Goal: Check status: Check status

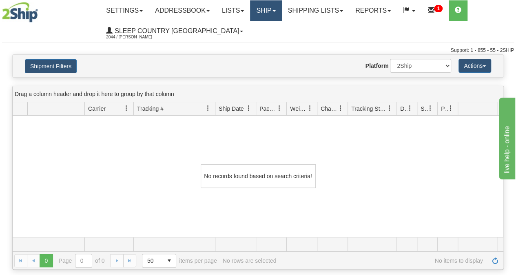
click at [264, 12] on link "Ship" at bounding box center [265, 10] width 31 height 20
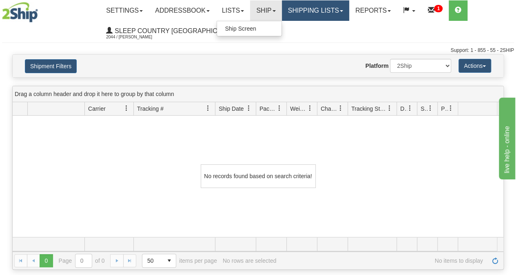
click at [337, 7] on link "Shipping lists" at bounding box center [315, 10] width 67 height 20
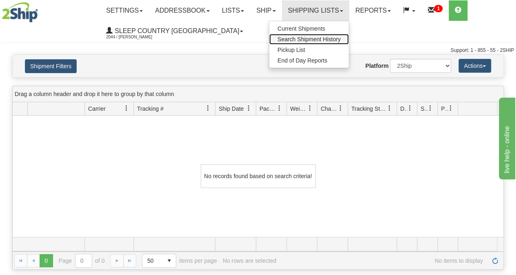
click at [318, 39] on span "Search Shipment History" at bounding box center [309, 39] width 63 height 7
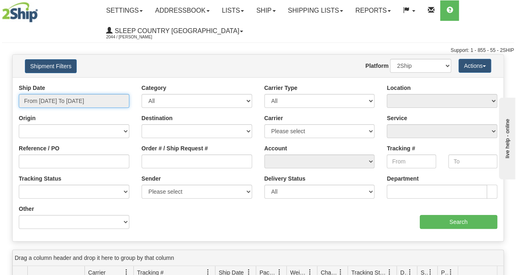
click at [63, 98] on input "From [DATE] To [DATE]" at bounding box center [74, 101] width 111 height 14
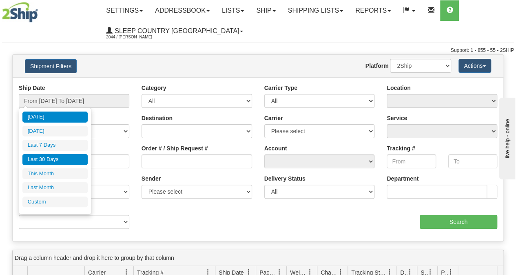
click at [51, 158] on li "Last 30 Days" at bounding box center [54, 159] width 65 height 11
type input "From [DATE] To [DATE]"
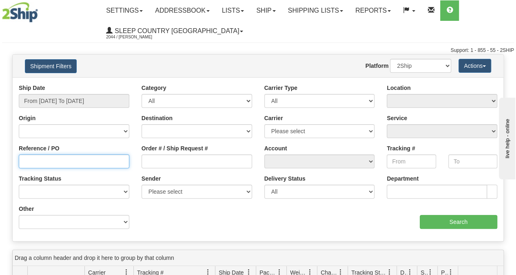
click at [44, 162] on input "Reference / PO" at bounding box center [74, 161] width 111 height 14
paste input "9000I108715"
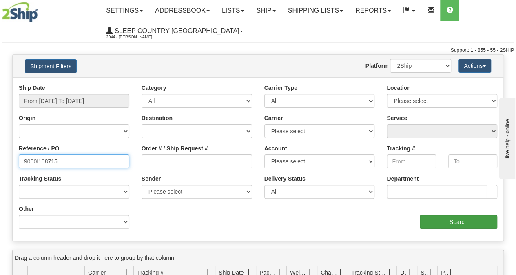
type input "9000I108715"
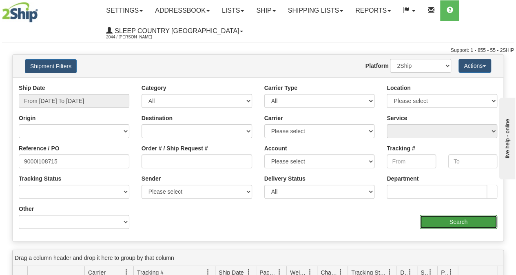
click at [443, 223] on input "Search" at bounding box center [459, 222] width 78 height 14
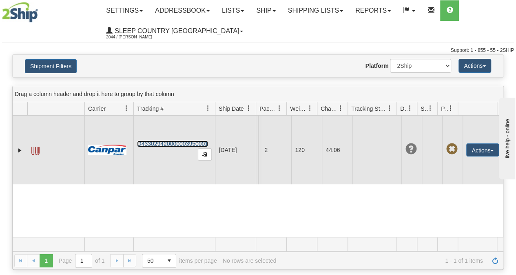
click at [181, 147] on link "D433029420000003950001" at bounding box center [172, 143] width 71 height 7
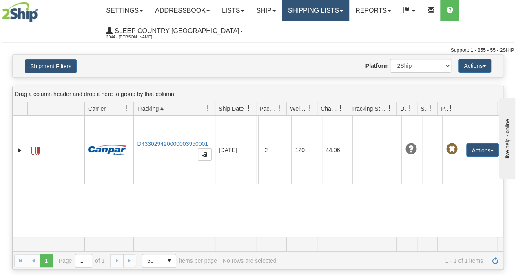
click at [329, 13] on link "Shipping lists" at bounding box center [315, 10] width 67 height 20
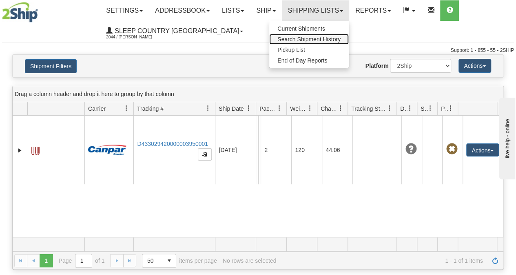
click at [315, 41] on span "Search Shipment History" at bounding box center [309, 39] width 63 height 7
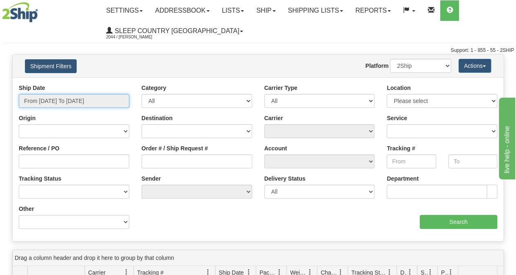
click at [82, 94] on input "From [DATE] To [DATE]" at bounding box center [74, 101] width 111 height 14
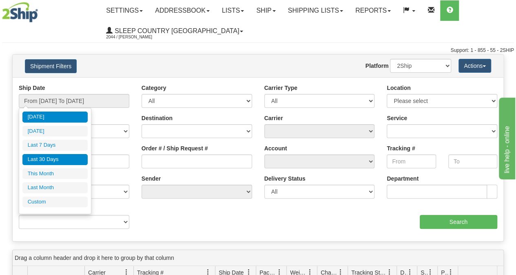
click at [58, 161] on li "Last 30 Days" at bounding box center [54, 159] width 65 height 11
type input "From [DATE] To [DATE]"
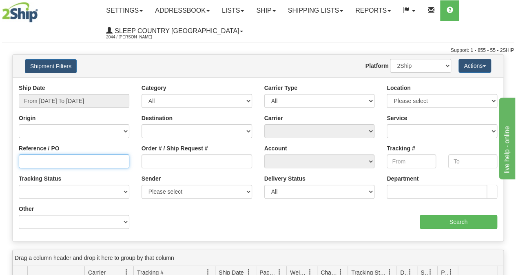
click at [47, 162] on input "Reference / PO" at bounding box center [74, 161] width 111 height 14
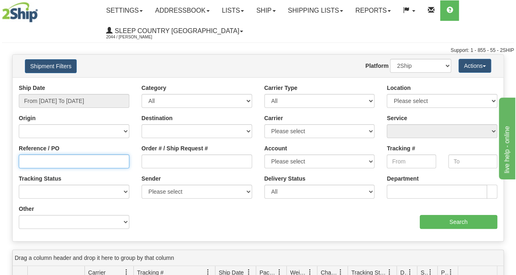
paste input "9000I114439"
type input "9000I114439"
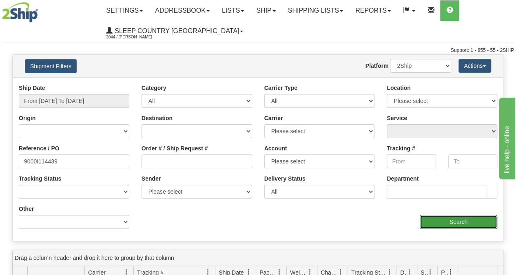
click at [455, 221] on input "Search" at bounding box center [459, 222] width 78 height 14
